Goal: Task Accomplishment & Management: Use online tool/utility

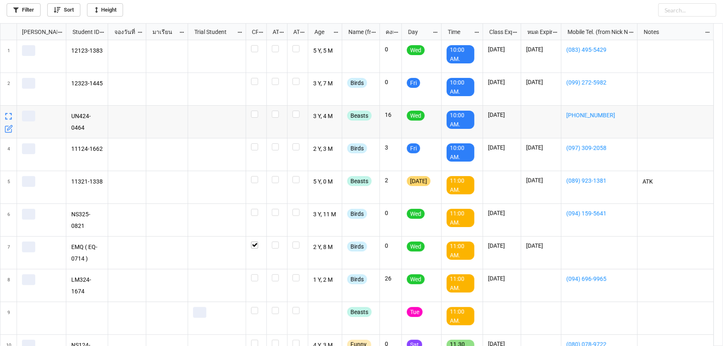
scroll to position [318, 718]
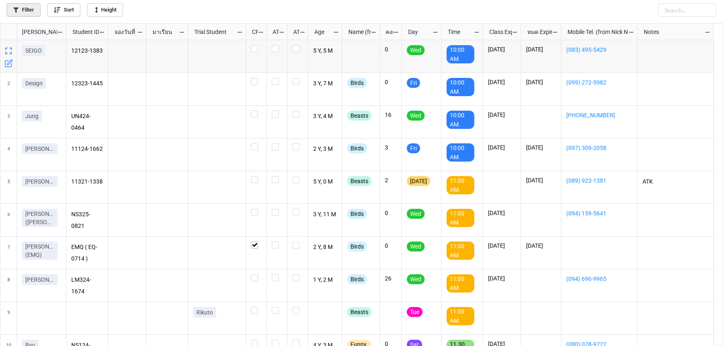
click at [32, 10] on link "Filter" at bounding box center [24, 9] width 34 height 13
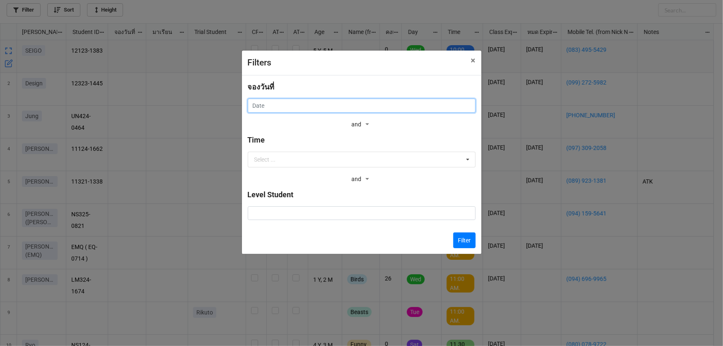
click at [328, 108] on input "text" at bounding box center [362, 106] width 228 height 14
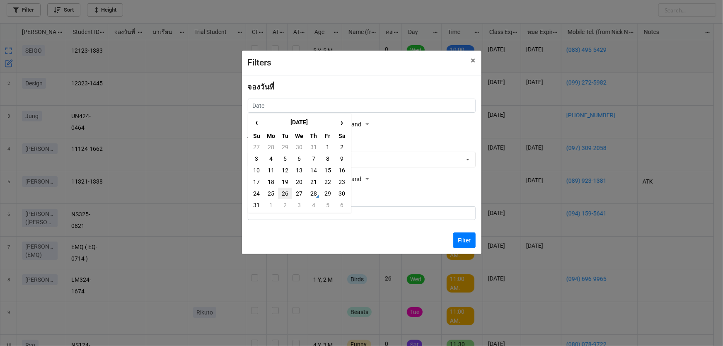
click at [282, 195] on td "26" at bounding box center [285, 194] width 14 height 12
type input "26/8/2025"
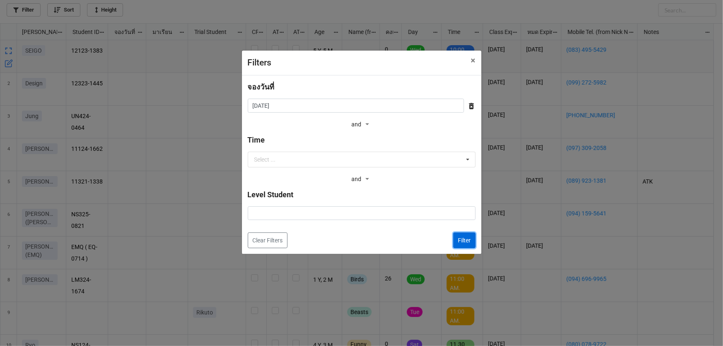
click at [468, 242] on button "Filter" at bounding box center [464, 240] width 22 height 16
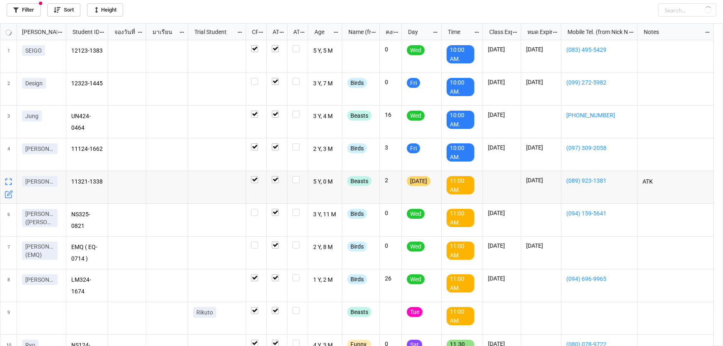
checkbox input "true"
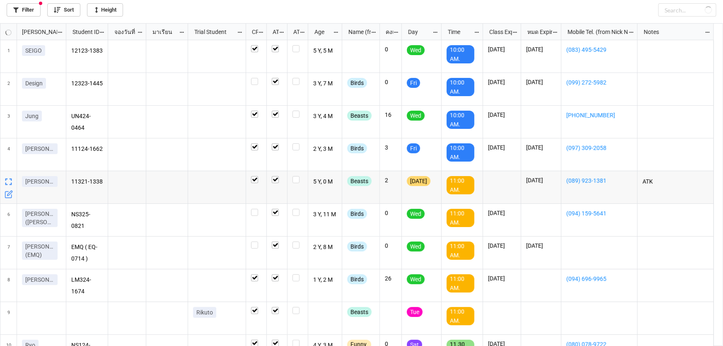
checkbox input "true"
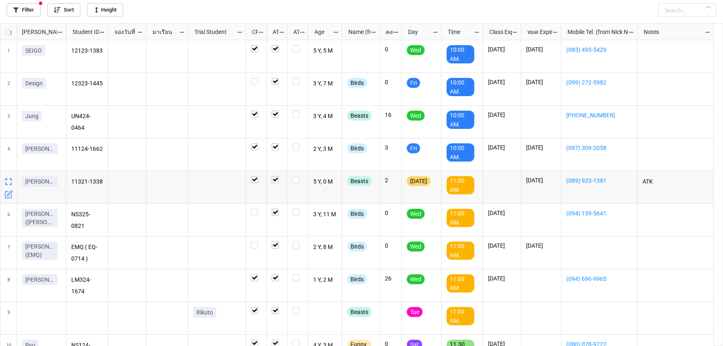
checkbox input "false"
checkbox input "true"
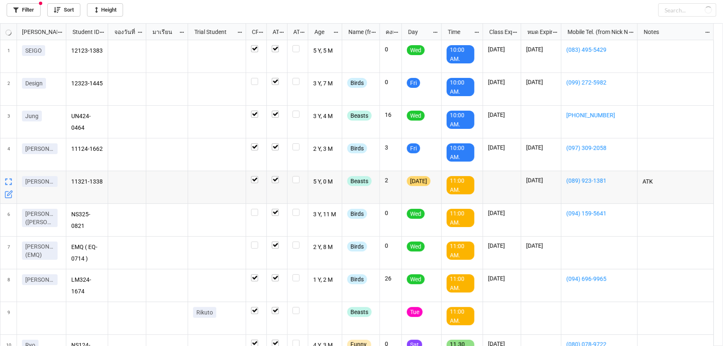
checkbox input "true"
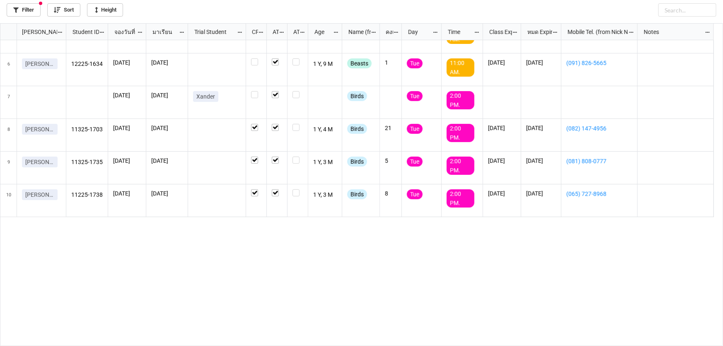
scroll to position [0, 0]
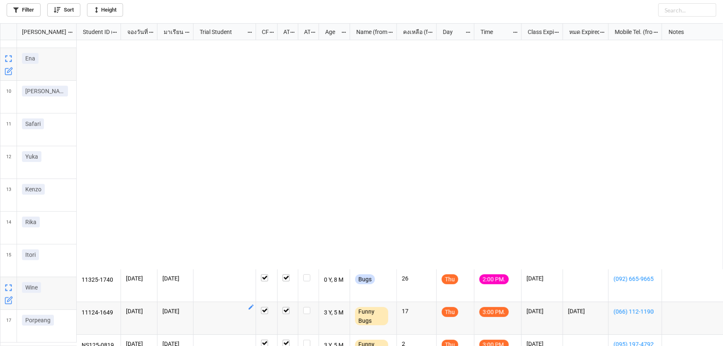
scroll to position [318, 718]
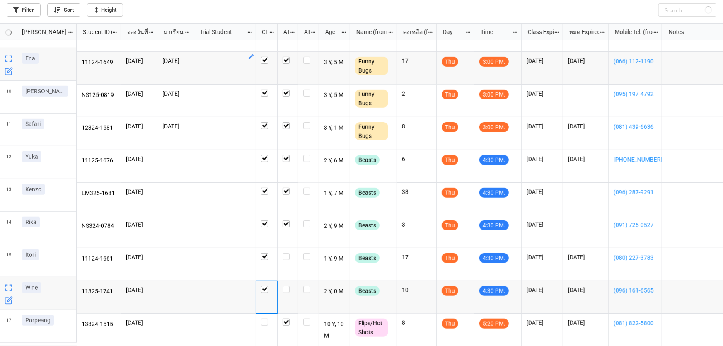
checkbox input "true"
checkbox input "false"
checkbox input "true"
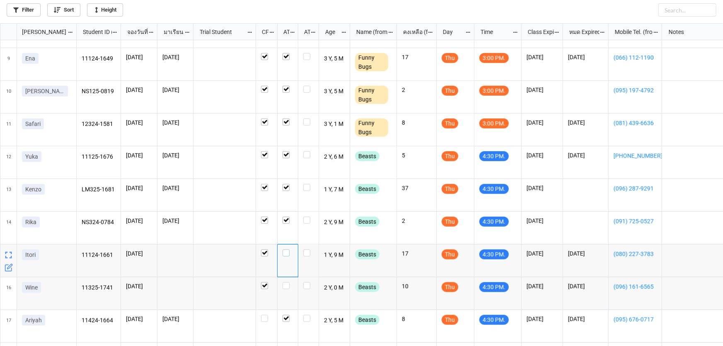
click at [283, 249] on label "grid" at bounding box center [287, 249] width 10 height 0
click at [285, 282] on label "grid" at bounding box center [287, 282] width 10 height 0
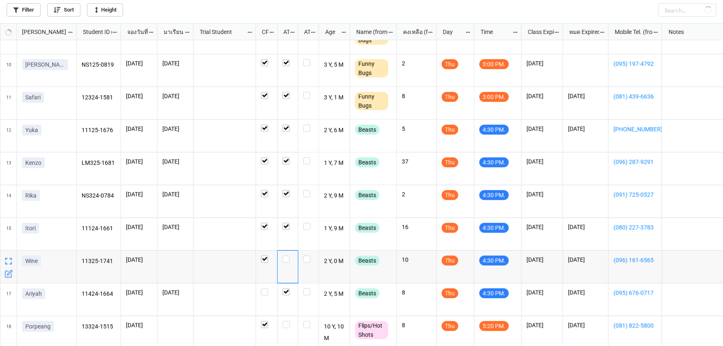
scroll to position [287, 0]
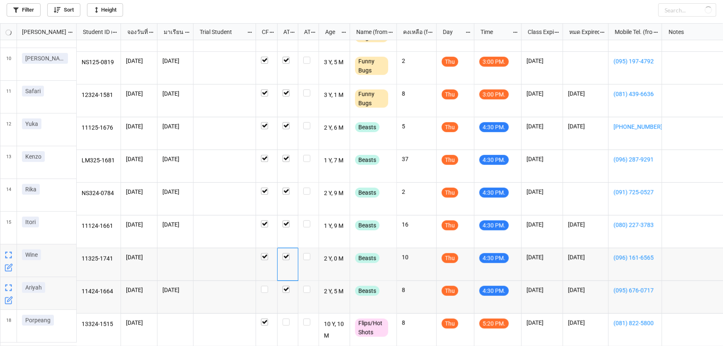
checkbox input "true"
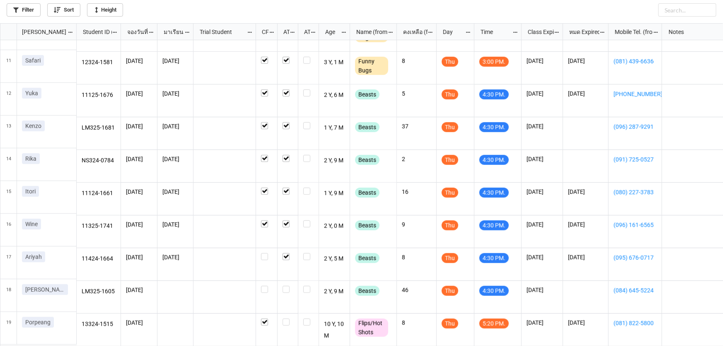
scroll to position [319, 0]
click at [286, 286] on label "grid" at bounding box center [287, 286] width 10 height 0
click at [285, 318] on label "grid" at bounding box center [287, 318] width 10 height 0
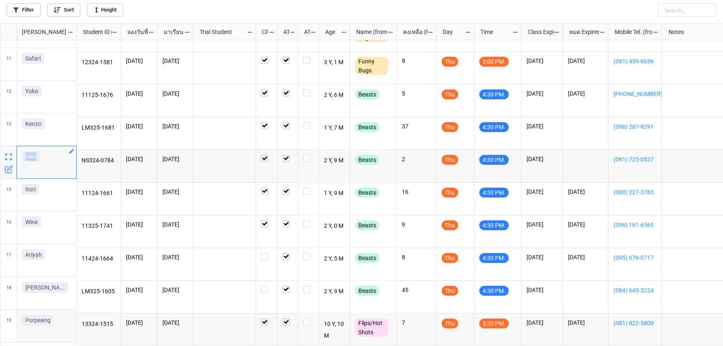
drag, startPoint x: 42, startPoint y: 161, endPoint x: 21, endPoint y: 158, distance: 21.0
click at [21, 158] on div "Rika" at bounding box center [47, 162] width 60 height 33
copy p "Rika"
